Goal: Task Accomplishment & Management: Manage account settings

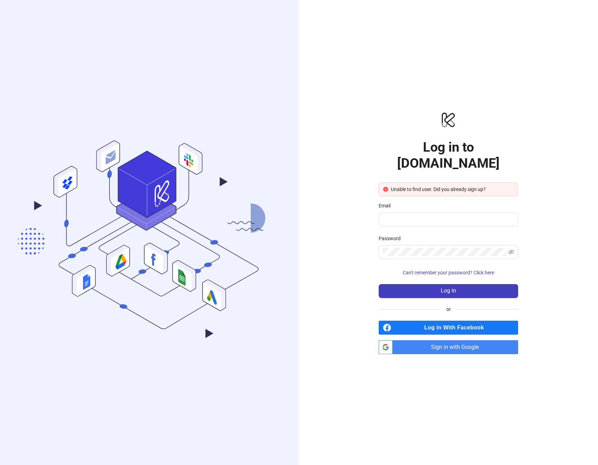
click at [440, 340] on span "Sign in with Google" at bounding box center [456, 347] width 123 height 14
click at [413, 340] on span "Sign in with Google" at bounding box center [456, 347] width 123 height 14
click at [457, 340] on span "Sign in with Google" at bounding box center [456, 347] width 123 height 14
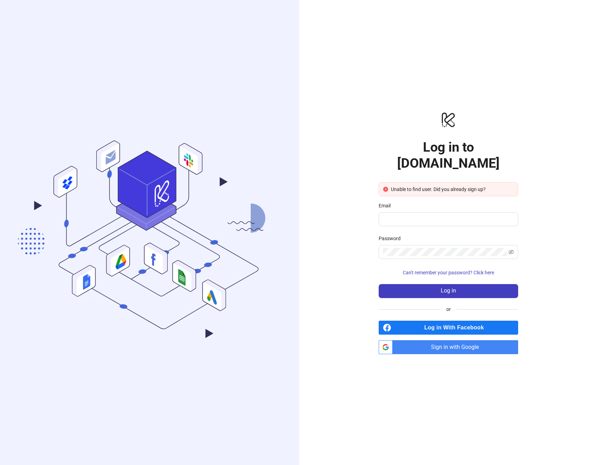
click at [457, 340] on span "Sign in with Google" at bounding box center [456, 347] width 123 height 14
click at [250, 50] on div ".cls-1,.cls-11,.cls-2,.cls-9{fill:none;}.cls-10,.cls-2,.cls-7,.cls-8{stroke:#31…" at bounding box center [149, 232] width 299 height 465
click at [251, 50] on div ".cls-1,.cls-11,.cls-2,.cls-9{fill:none;}.cls-10,.cls-2,.cls-7,.cls-8{stroke:#31…" at bounding box center [149, 232] width 299 height 465
click at [35, 458] on div ".cls-1,.cls-11,.cls-2,.cls-9{fill:none;}.cls-10,.cls-2,.cls-7,.cls-8{stroke:#31…" at bounding box center [150, 232] width 300 height 465
